Goal: Task Accomplishment & Management: Use online tool/utility

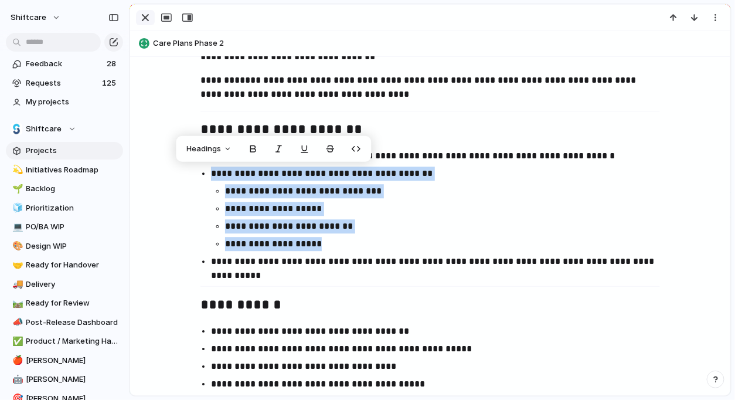
click at [145, 15] on div "button" at bounding box center [145, 18] width 14 height 14
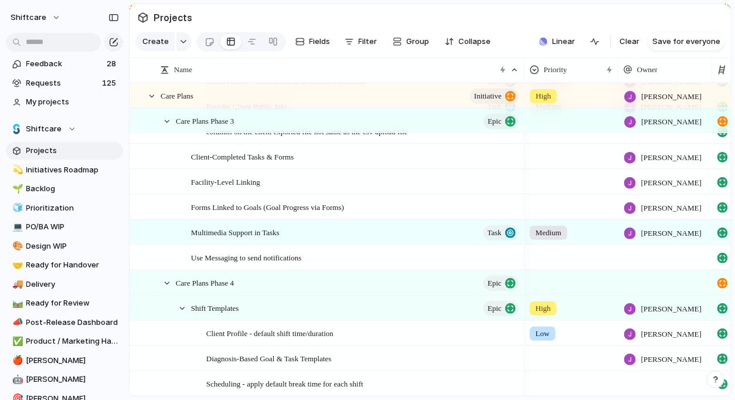
scroll to position [966, 0]
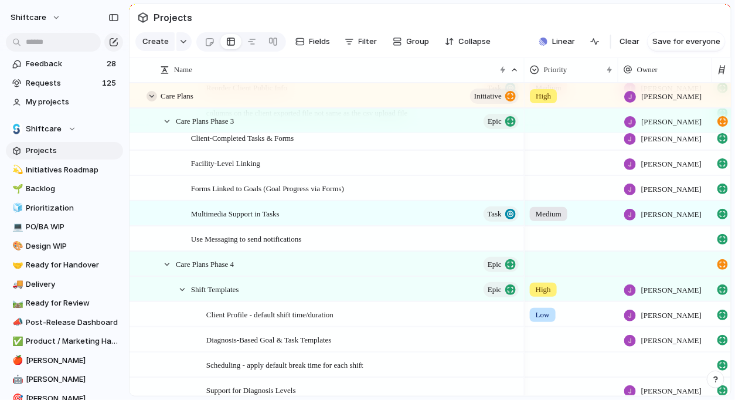
click at [151, 94] on div at bounding box center [152, 96] width 11 height 11
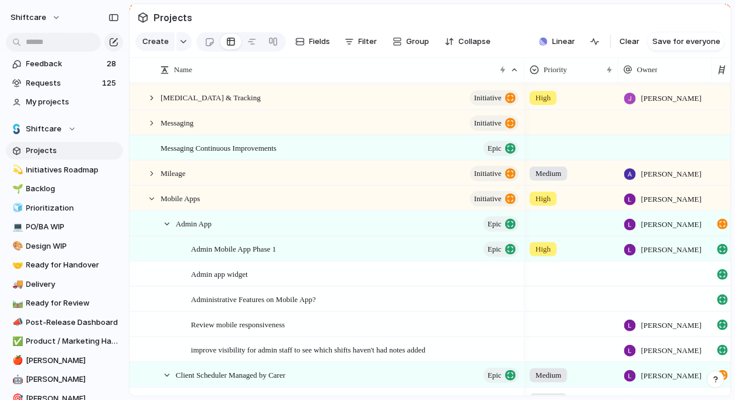
scroll to position [0, 0]
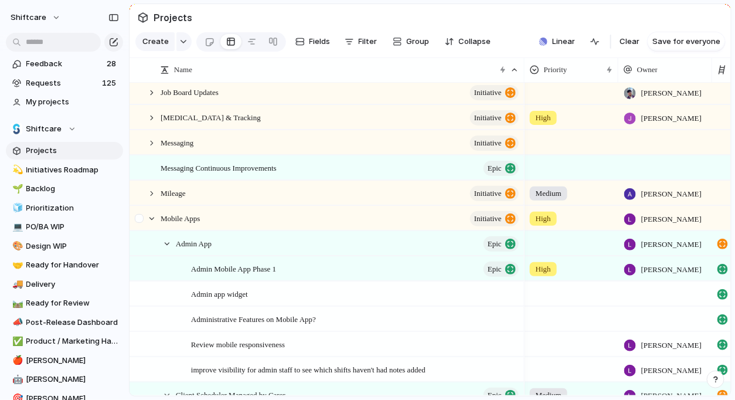
click at [146, 220] on div at bounding box center [140, 222] width 21 height 32
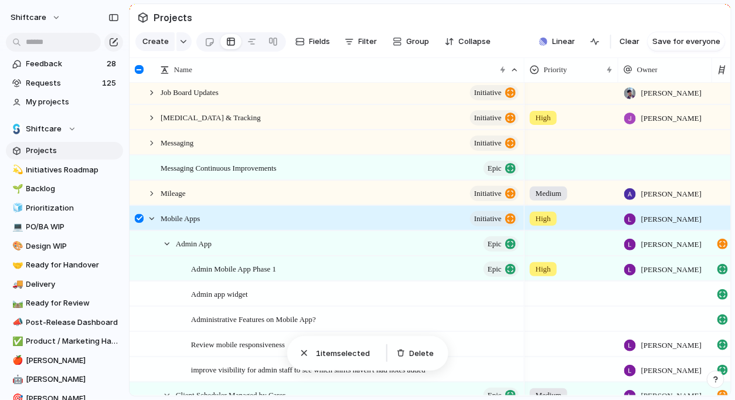
click at [135, 219] on div at bounding box center [139, 218] width 9 height 9
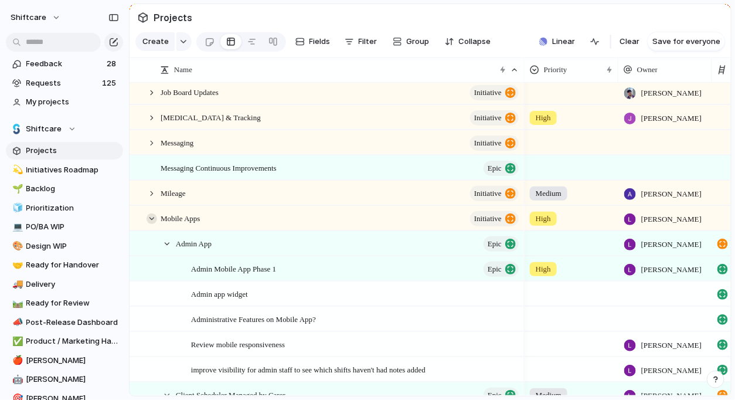
click at [149, 219] on div at bounding box center [152, 218] width 11 height 11
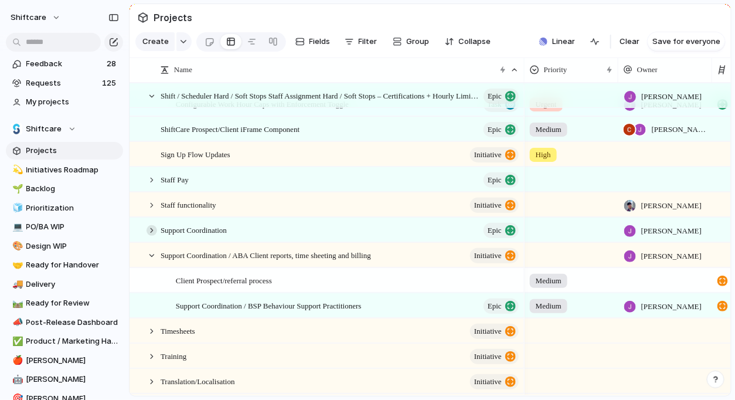
click at [154, 227] on div at bounding box center [152, 230] width 11 height 11
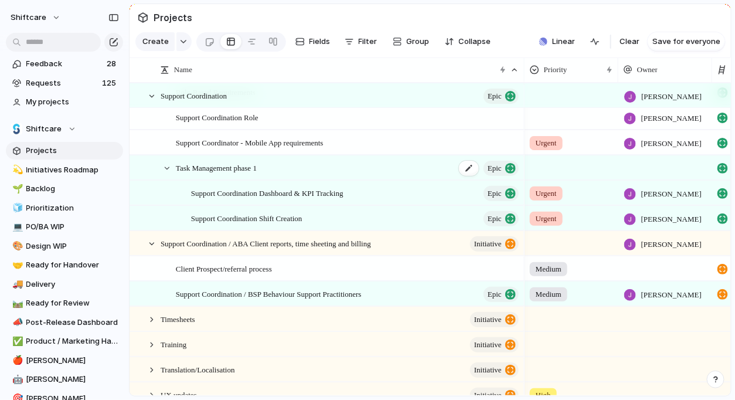
click at [253, 175] on div "Task Management phase 1 Epic" at bounding box center [348, 168] width 345 height 24
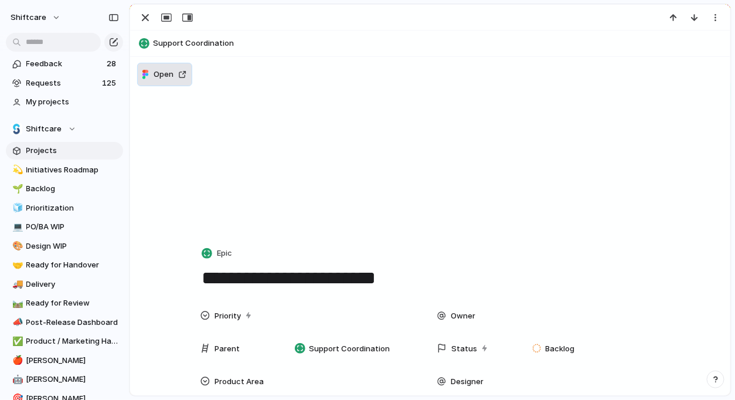
click at [172, 74] on span "Open" at bounding box center [164, 75] width 20 height 12
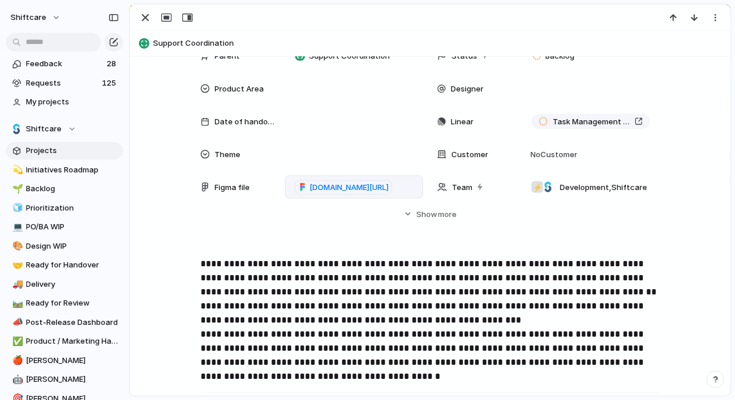
click at [338, 179] on div "[DOMAIN_NAME][URL]" at bounding box center [354, 186] width 138 height 23
click at [351, 238] on div "**********" at bounding box center [430, 126] width 572 height 230
click at [351, 189] on span "[DOMAIN_NAME][URL]" at bounding box center [348, 188] width 79 height 12
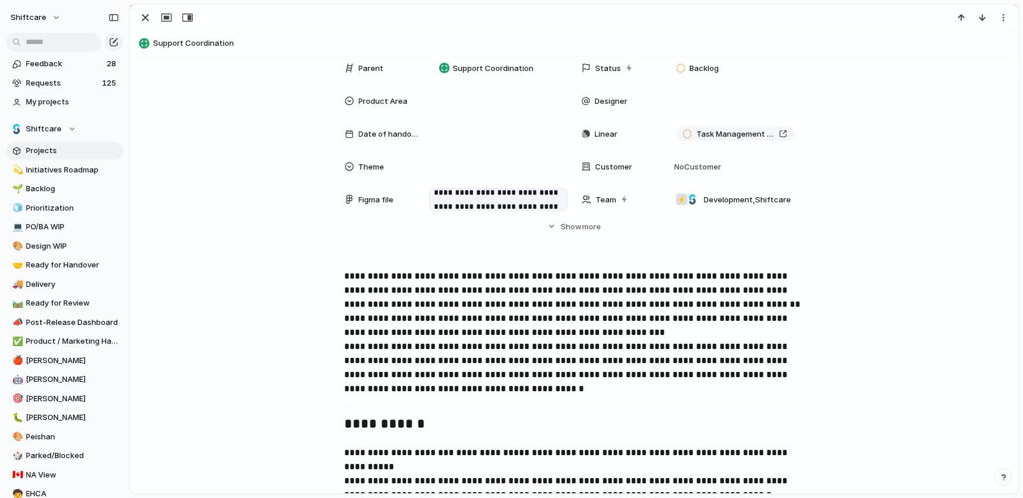
scroll to position [273, 0]
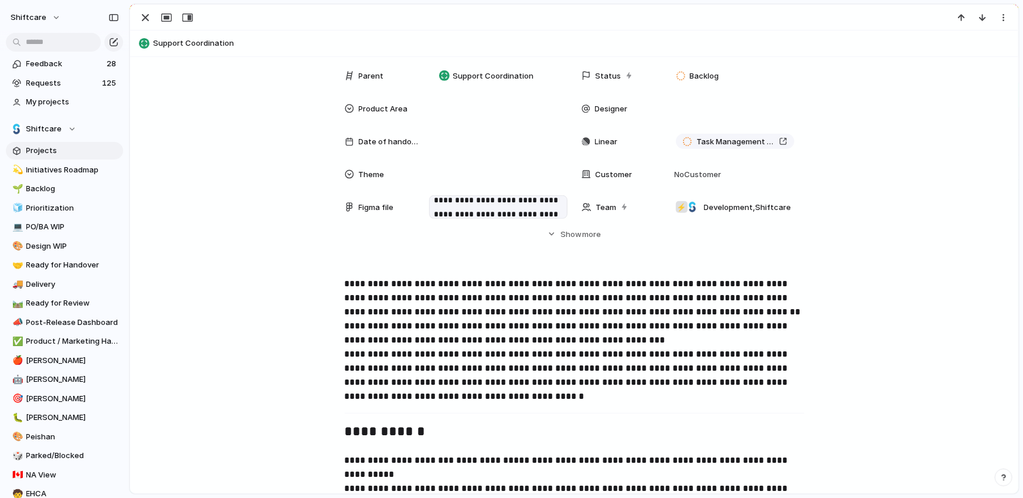
click at [345, 288] on span "**********" at bounding box center [573, 297] width 456 height 37
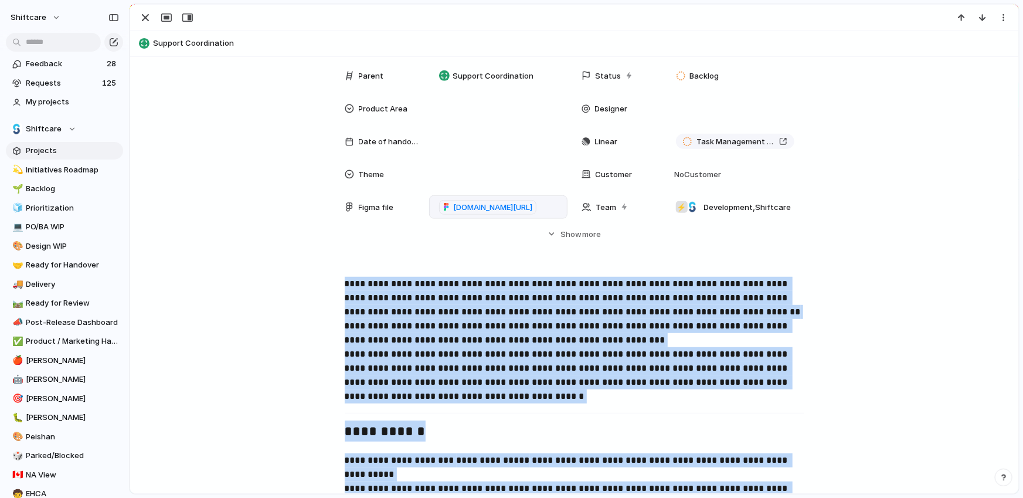
scroll to position [2339, 0]
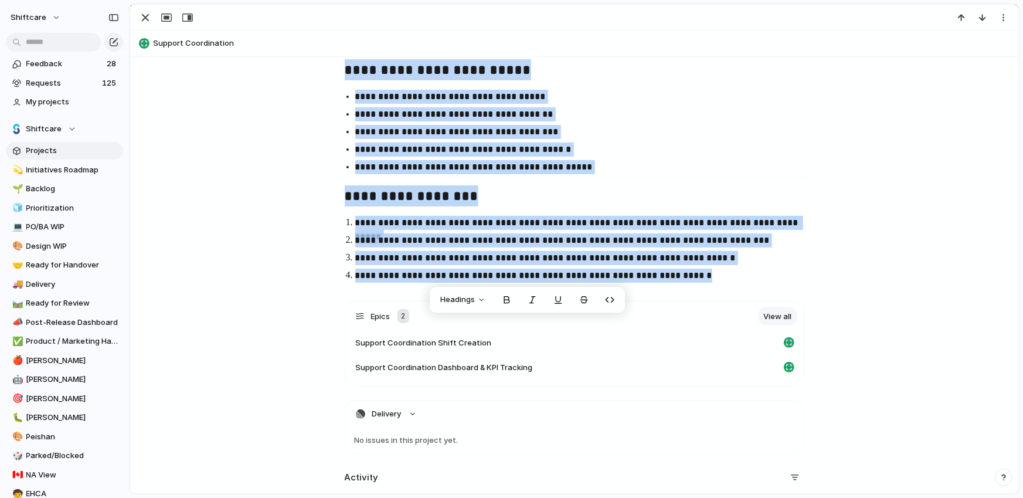
copy div "**********"
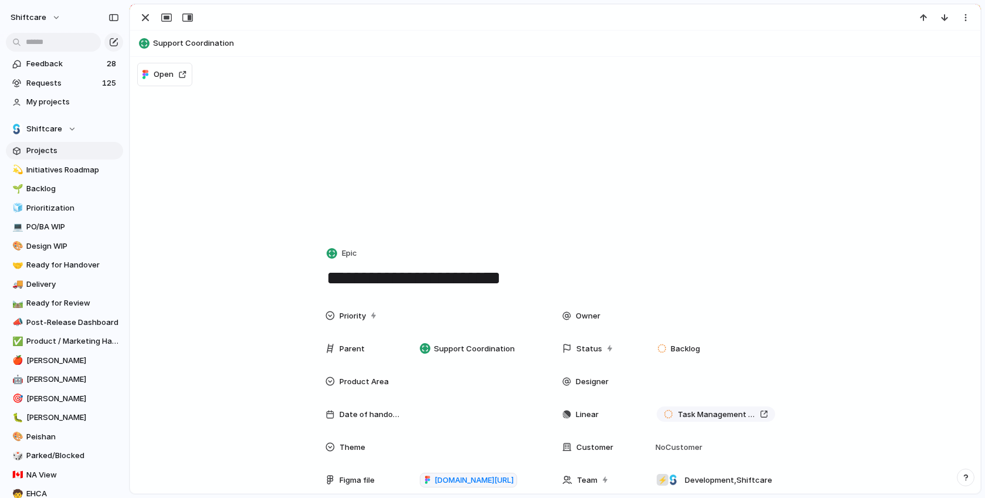
scroll to position [2408, 0]
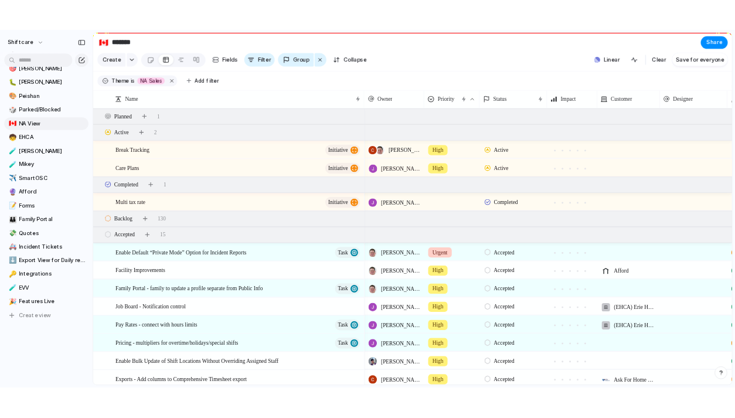
scroll to position [347, 0]
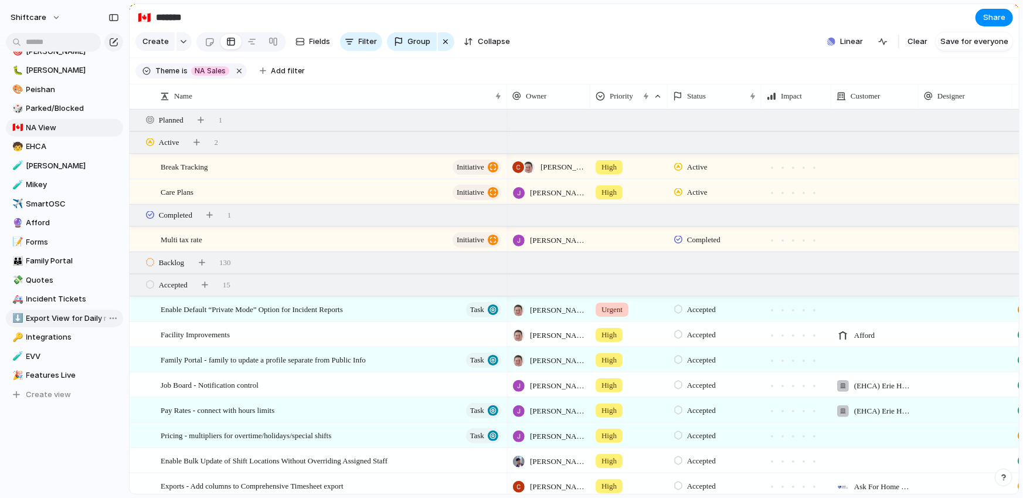
click at [49, 316] on span "Export View for Daily report" at bounding box center [72, 318] width 93 height 12
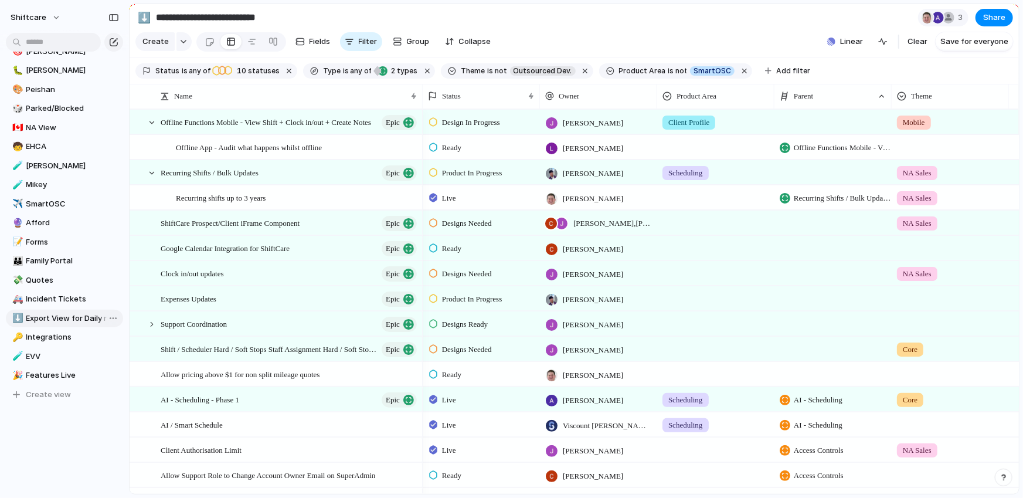
type input "**********"
click at [29, 7] on div "shiftcare" at bounding box center [64, 15] width 129 height 30
click at [29, 10] on button "shiftcare" at bounding box center [36, 17] width 62 height 19
click at [67, 47] on li "Settings" at bounding box center [56, 43] width 97 height 19
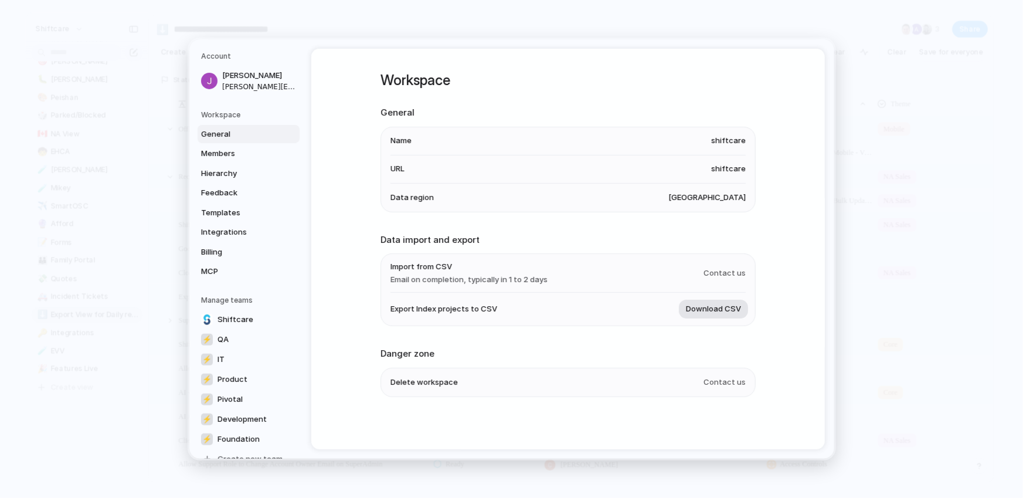
click at [712, 315] on button "Download CSV" at bounding box center [713, 309] width 69 height 19
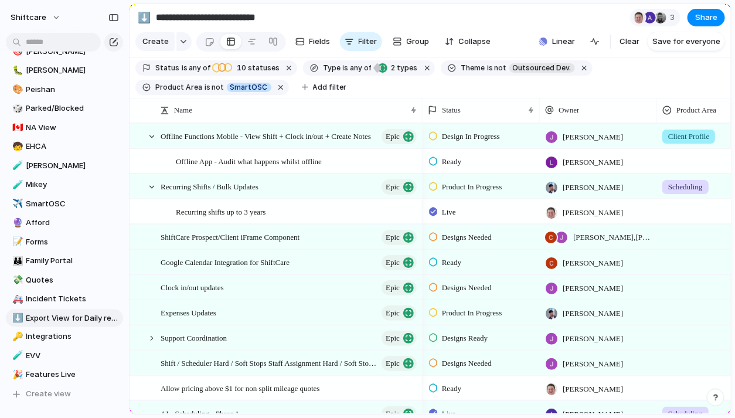
scroll to position [347, 0]
